Goal: Task Accomplishment & Management: Manage account settings

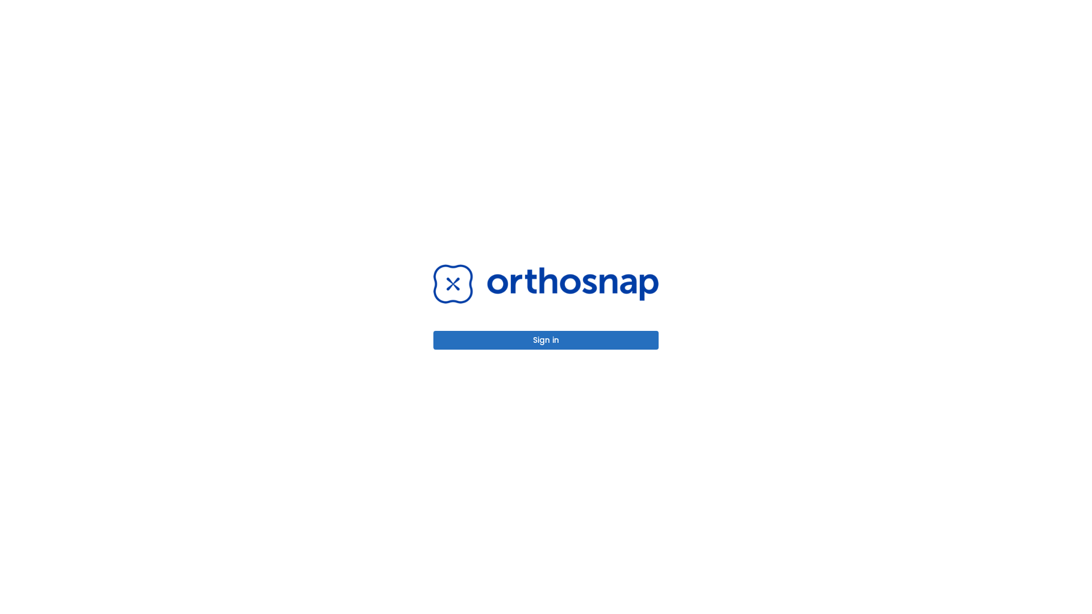
click at [546, 340] on button "Sign in" at bounding box center [546, 340] width 225 height 19
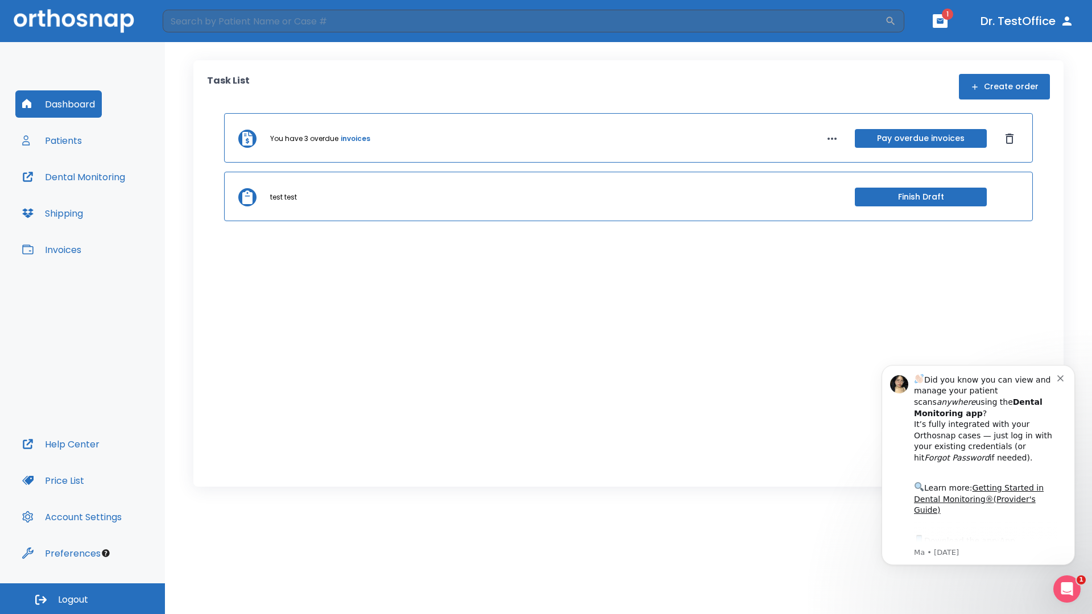
click at [83, 599] on span "Logout" at bounding box center [73, 600] width 30 height 13
